Goal: Information Seeking & Learning: Learn about a topic

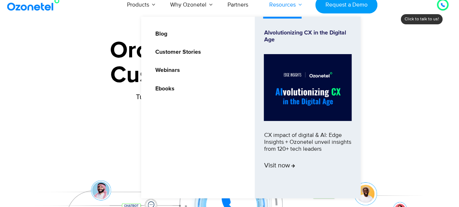
scroll to position [2, 0]
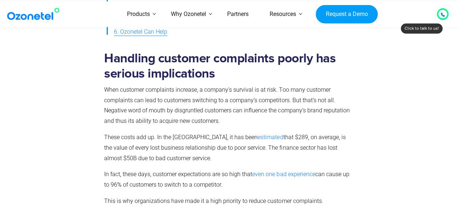
scroll to position [326, 0]
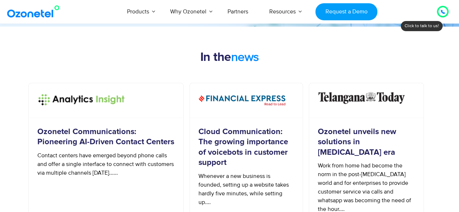
scroll to position [659, 0]
